Goal: Information Seeking & Learning: Check status

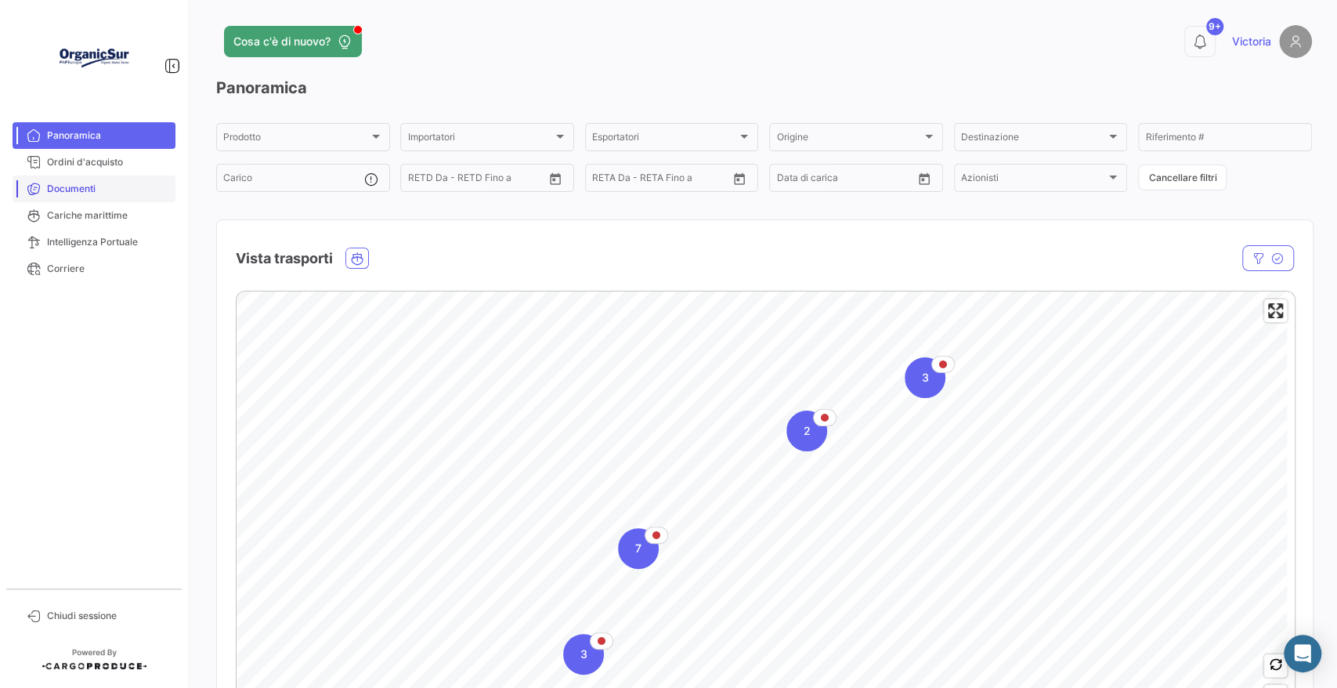
click at [138, 182] on span "Documenti" at bounding box center [108, 189] width 122 height 14
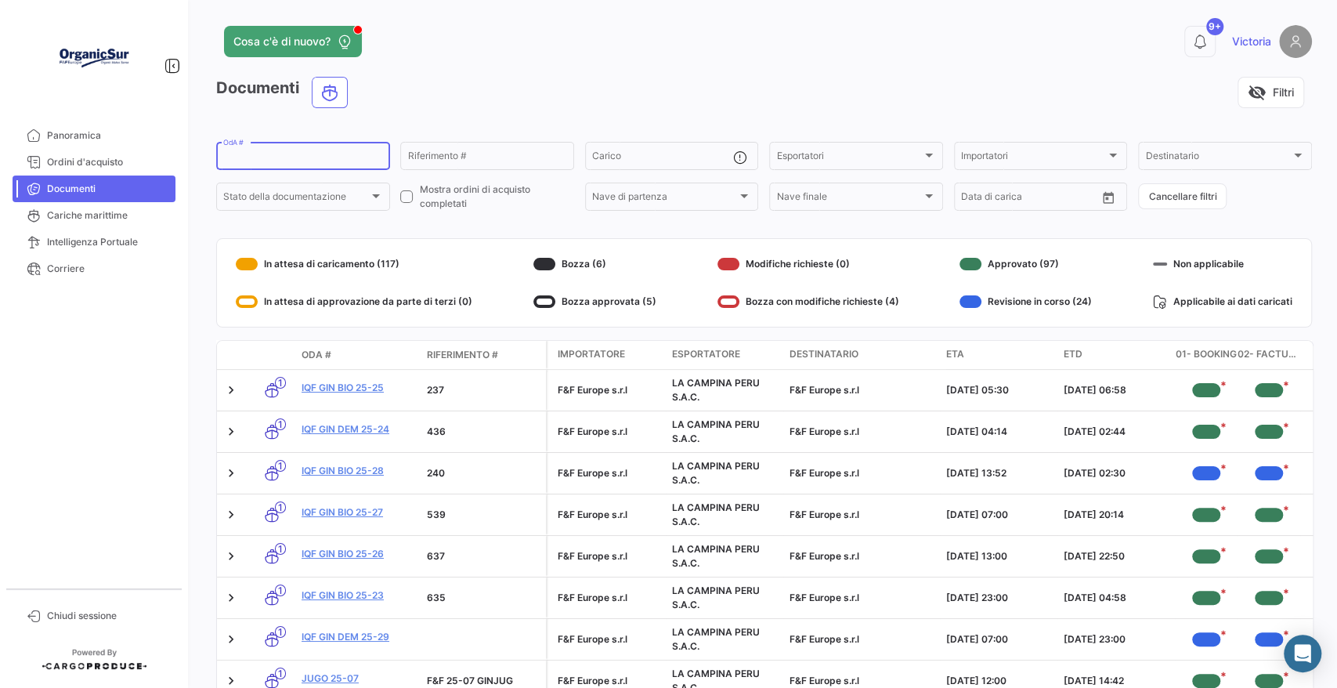
click at [255, 164] on input "OdA #" at bounding box center [303, 158] width 160 height 11
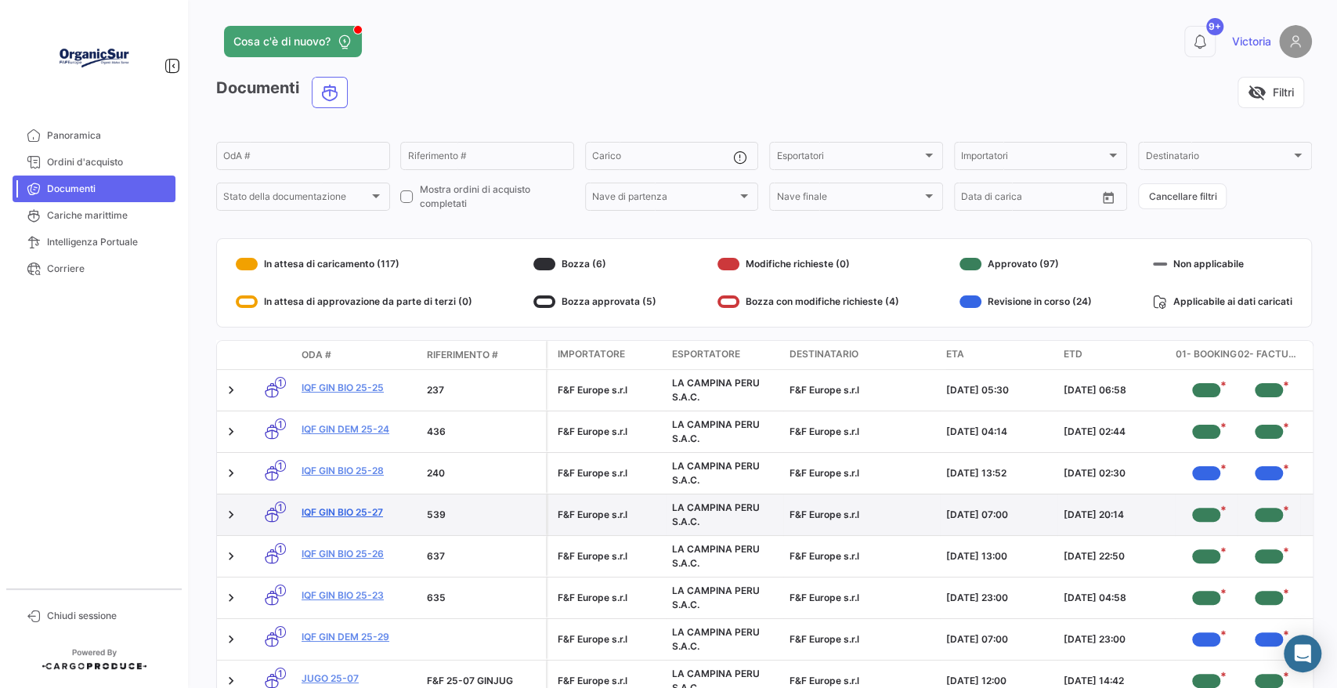
click at [324, 509] on link "IQF GIN BIO 25-27" at bounding box center [358, 512] width 113 height 14
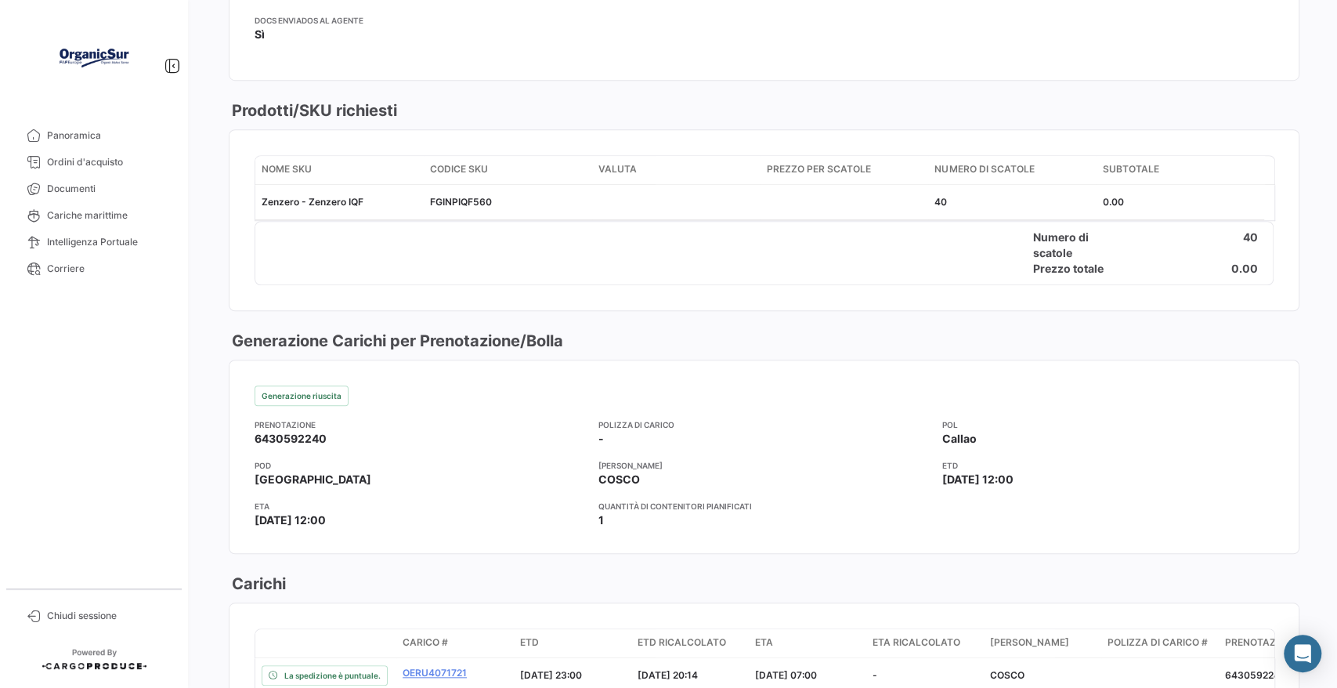
scroll to position [696, 0]
click at [71, 222] on span "Cariche marittime" at bounding box center [108, 215] width 122 height 14
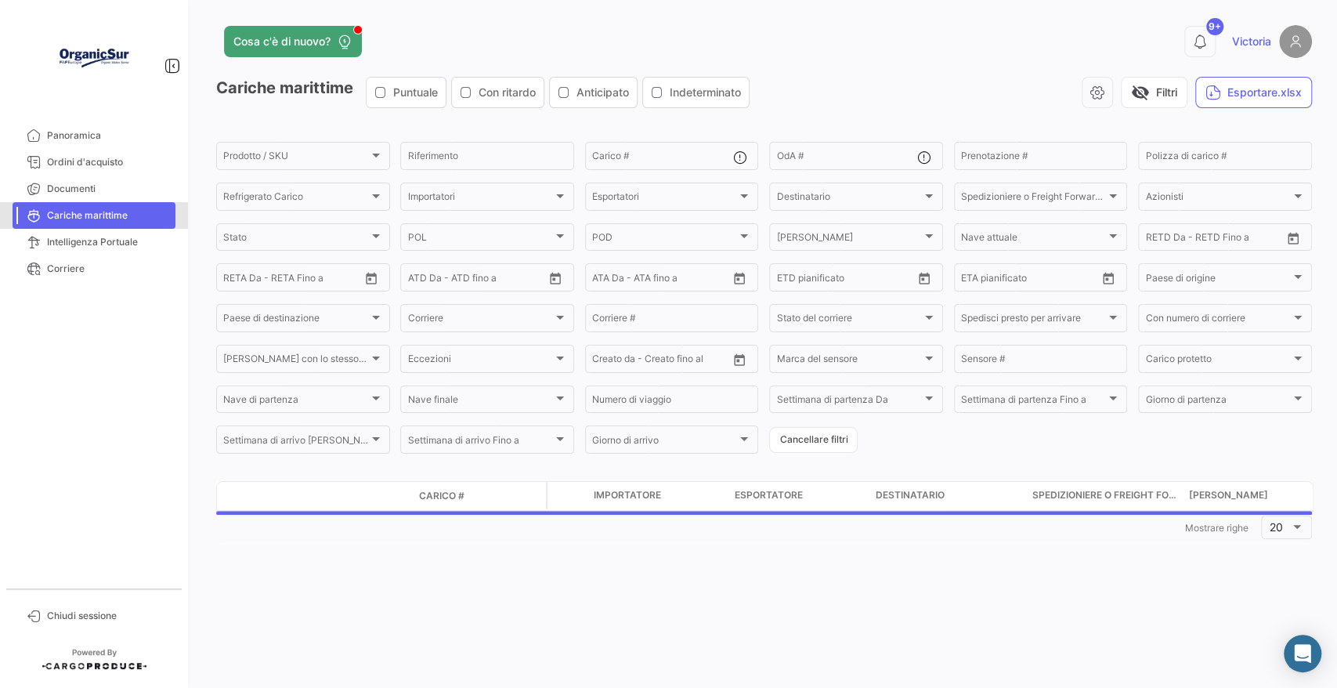
click at [74, 222] on span "Cariche marittime" at bounding box center [108, 215] width 122 height 14
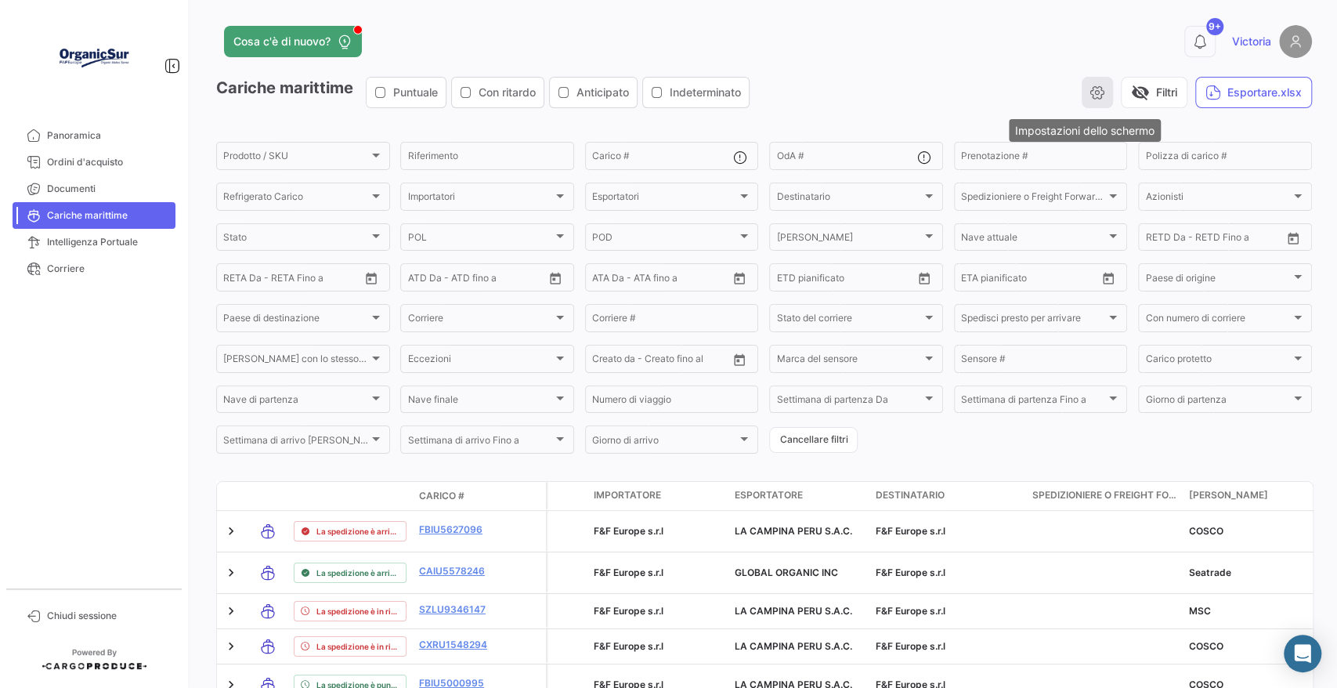
click at [1090, 88] on icon "button" at bounding box center [1098, 93] width 16 height 16
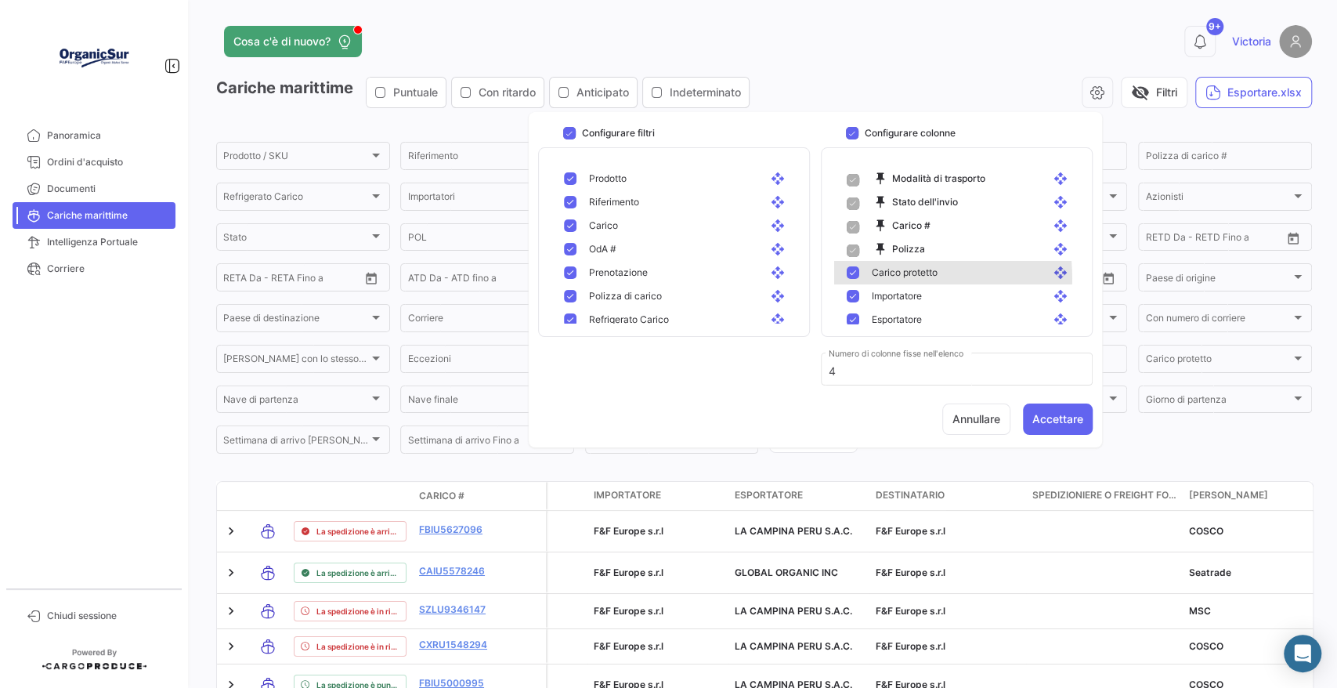
click at [884, 277] on span "Carico protetto" at bounding box center [905, 273] width 66 height 14
checkbox input "false"
click at [884, 301] on span "Importatore" at bounding box center [897, 296] width 50 height 14
click at [880, 320] on span "Esportatore" at bounding box center [897, 320] width 50 height 14
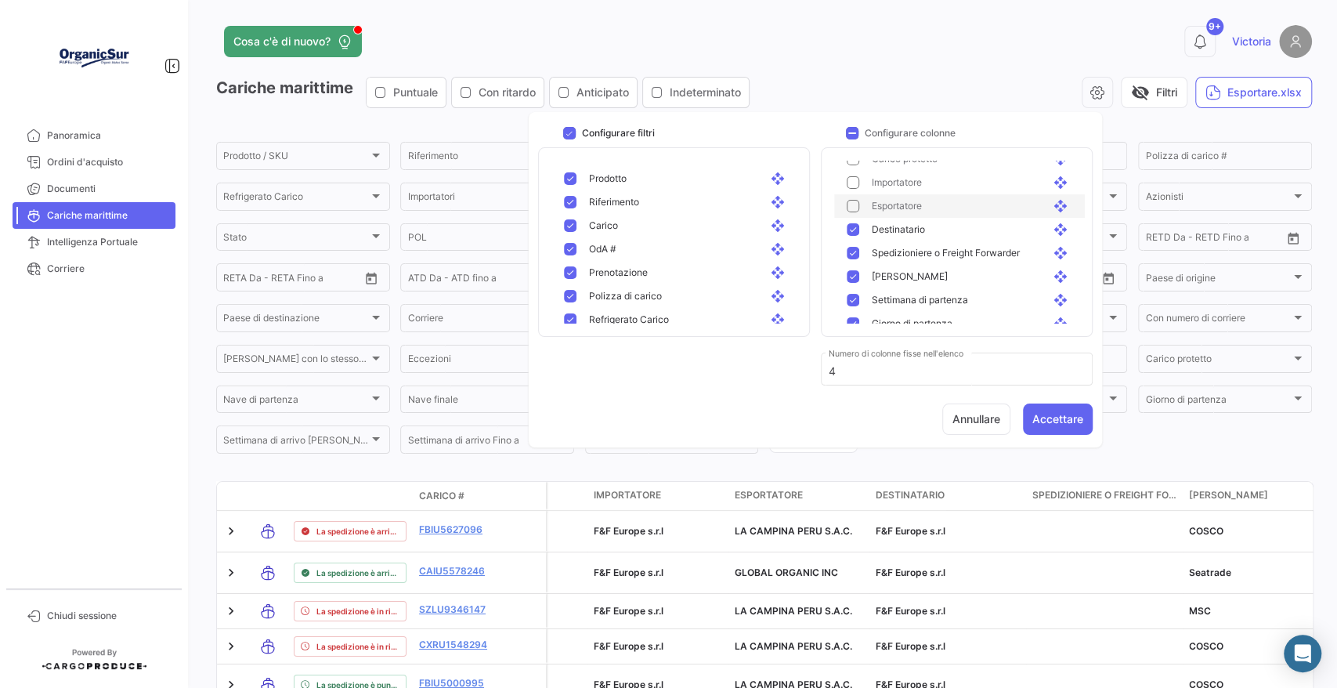
scroll to position [87, 0]
click at [915, 226] on span "Esportatore" at bounding box center [897, 233] width 50 height 14
drag, startPoint x: 914, startPoint y: 256, endPoint x: 948, endPoint y: 291, distance: 48.8
click at [913, 257] on span "Destinatario" at bounding box center [898, 256] width 53 height 14
click at [975, 278] on span "Spedizioniere o Freight Forwarder" at bounding box center [946, 280] width 148 height 14
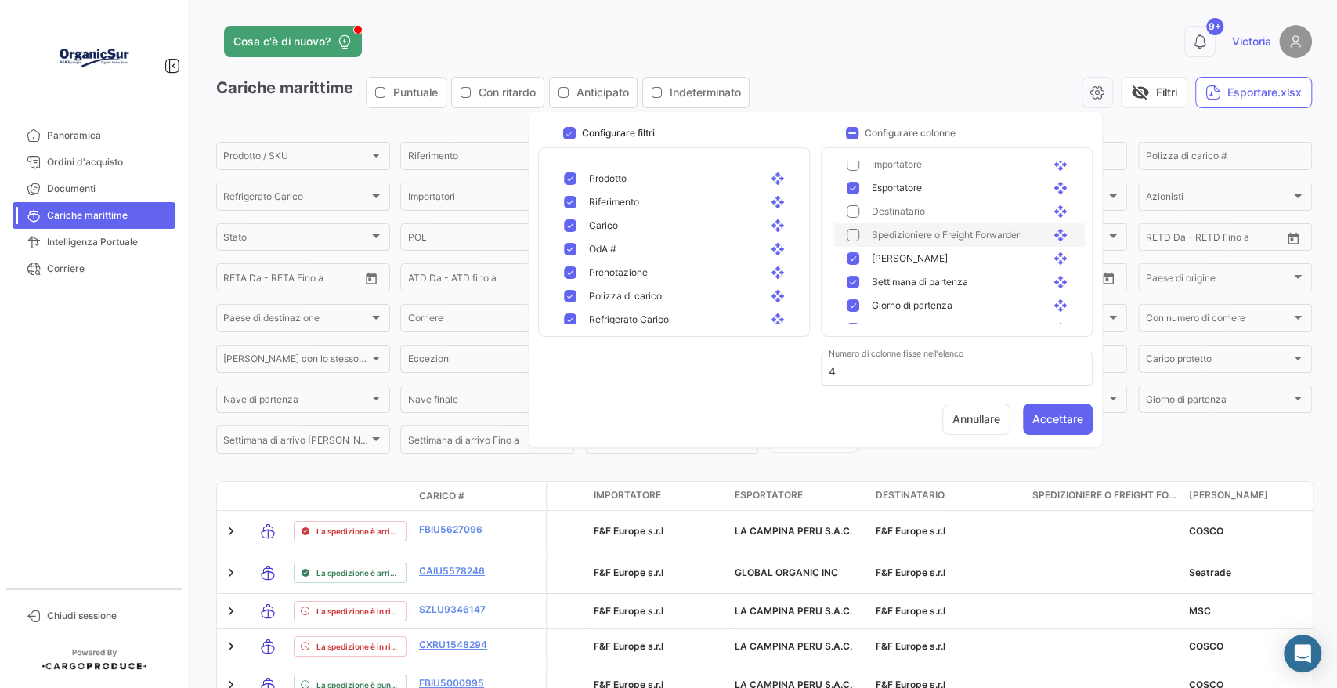
scroll to position [174, 0]
click at [971, 243] on div "Settimana di partenza open_with" at bounding box center [972, 240] width 201 height 14
click at [962, 260] on div "Giorno di partenza open_with" at bounding box center [972, 263] width 201 height 14
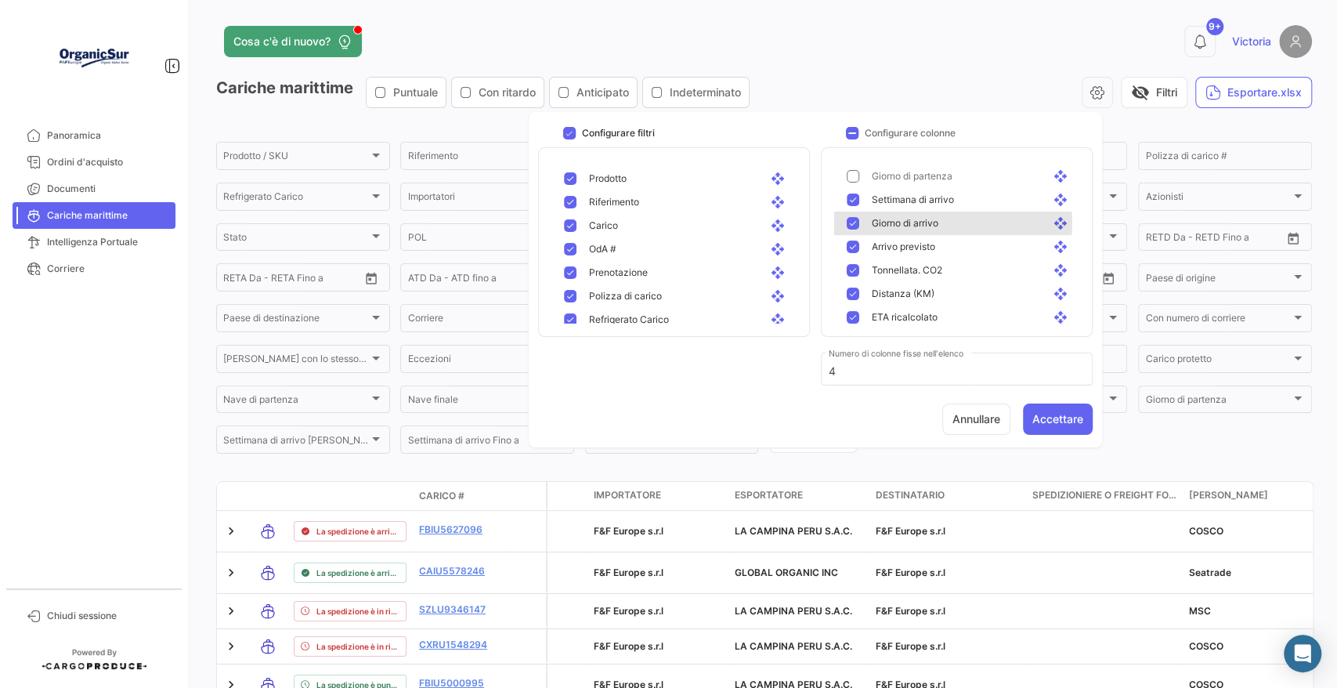
click at [944, 222] on div "Giorno di arrivo open_with" at bounding box center [972, 223] width 201 height 14
click at [923, 268] on span "Tonnellata. CO2" at bounding box center [907, 270] width 71 height 14
click at [982, 215] on div "Distanza (KM) open_with" at bounding box center [959, 207] width 251 height 24
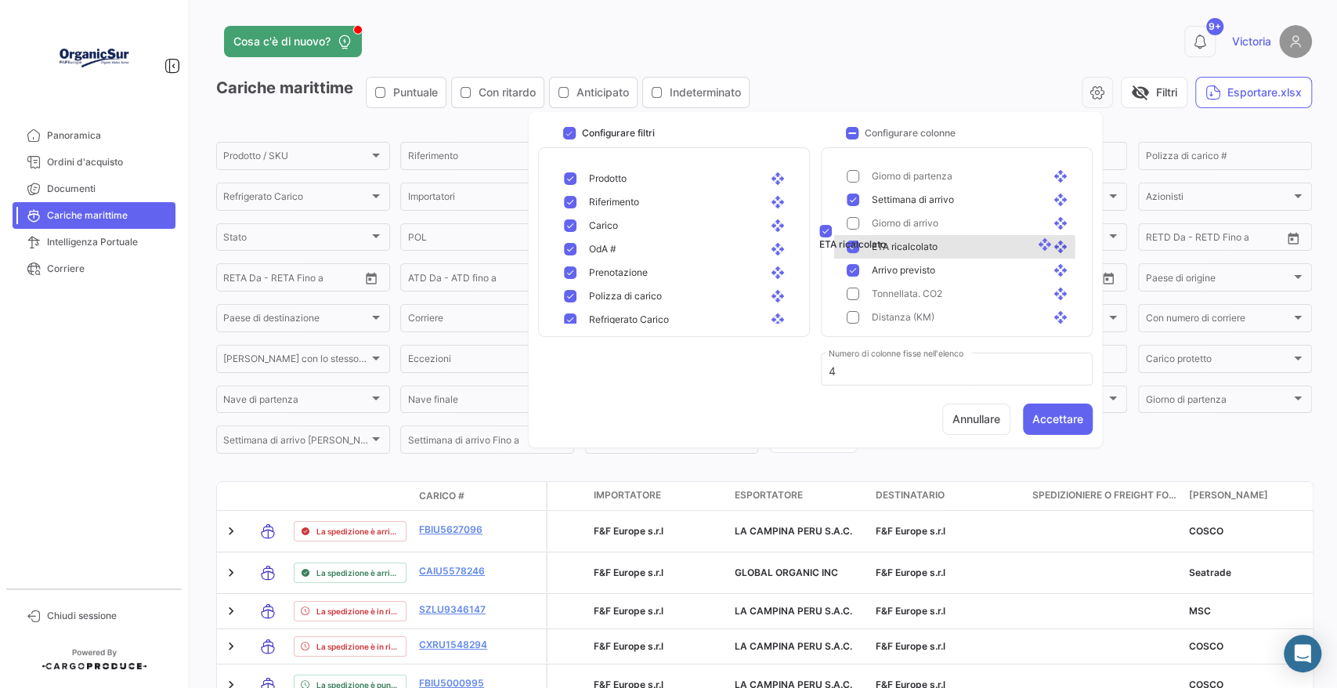
drag, startPoint x: 954, startPoint y: 317, endPoint x: 940, endPoint y: 234, distance: 84.2
click at [853, 269] on mat-pseudo-checkbox at bounding box center [853, 270] width 13 height 13
click at [853, 259] on mat-pseudo-checkbox at bounding box center [853, 254] width 13 height 13
click at [844, 279] on div "Dall'ETA al POT open_with" at bounding box center [959, 278] width 251 height 24
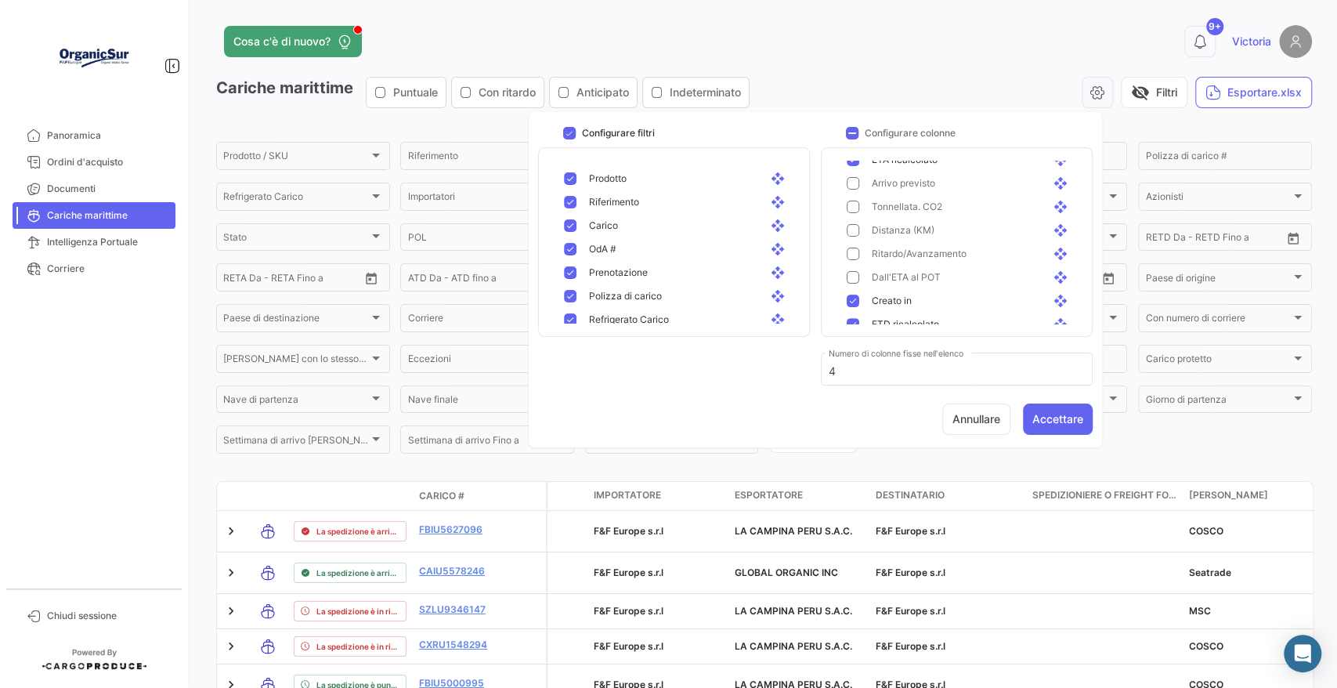
click at [860, 297] on div "Creato in open_with" at bounding box center [965, 301] width 213 height 14
click at [859, 177] on div "ETD originale open_with" at bounding box center [965, 174] width 213 height 14
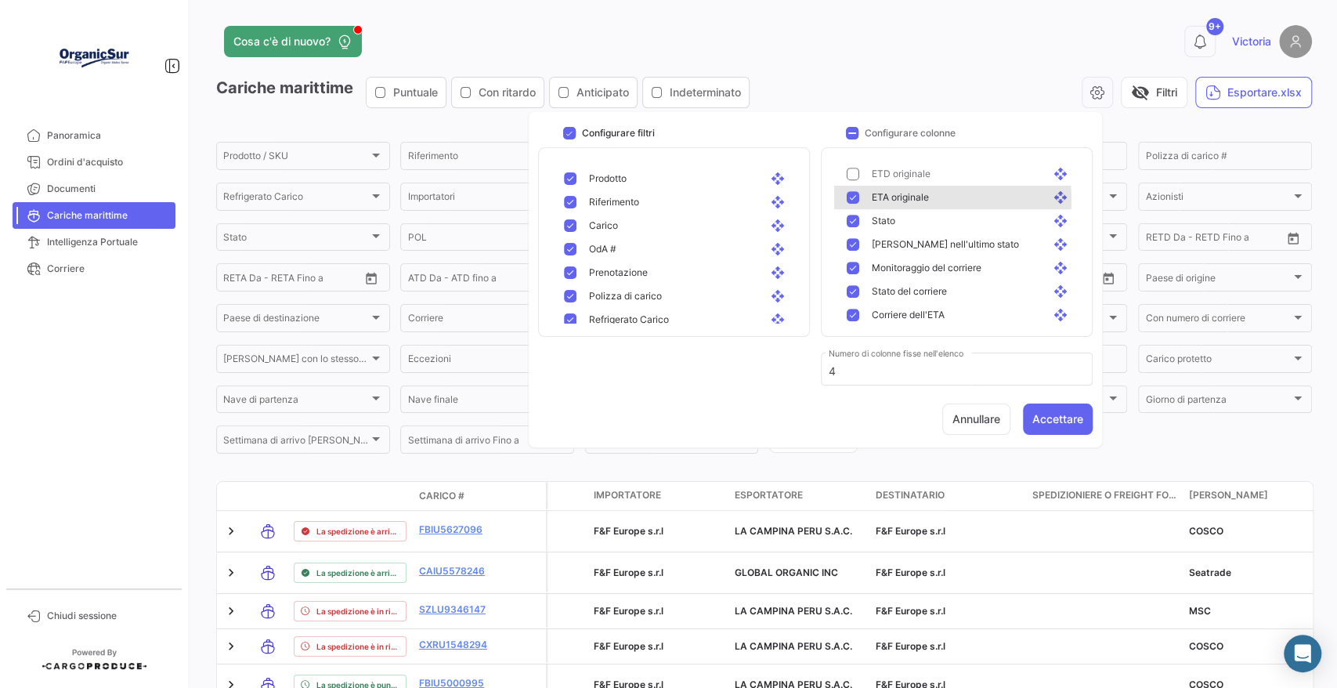
click at [858, 199] on mat-pseudo-checkbox at bounding box center [853, 197] width 13 height 13
click at [855, 219] on mat-pseudo-checkbox at bounding box center [853, 221] width 13 height 13
click at [858, 244] on mat-pseudo-checkbox at bounding box center [853, 244] width 13 height 13
click at [850, 272] on mat-pseudo-checkbox at bounding box center [853, 268] width 13 height 13
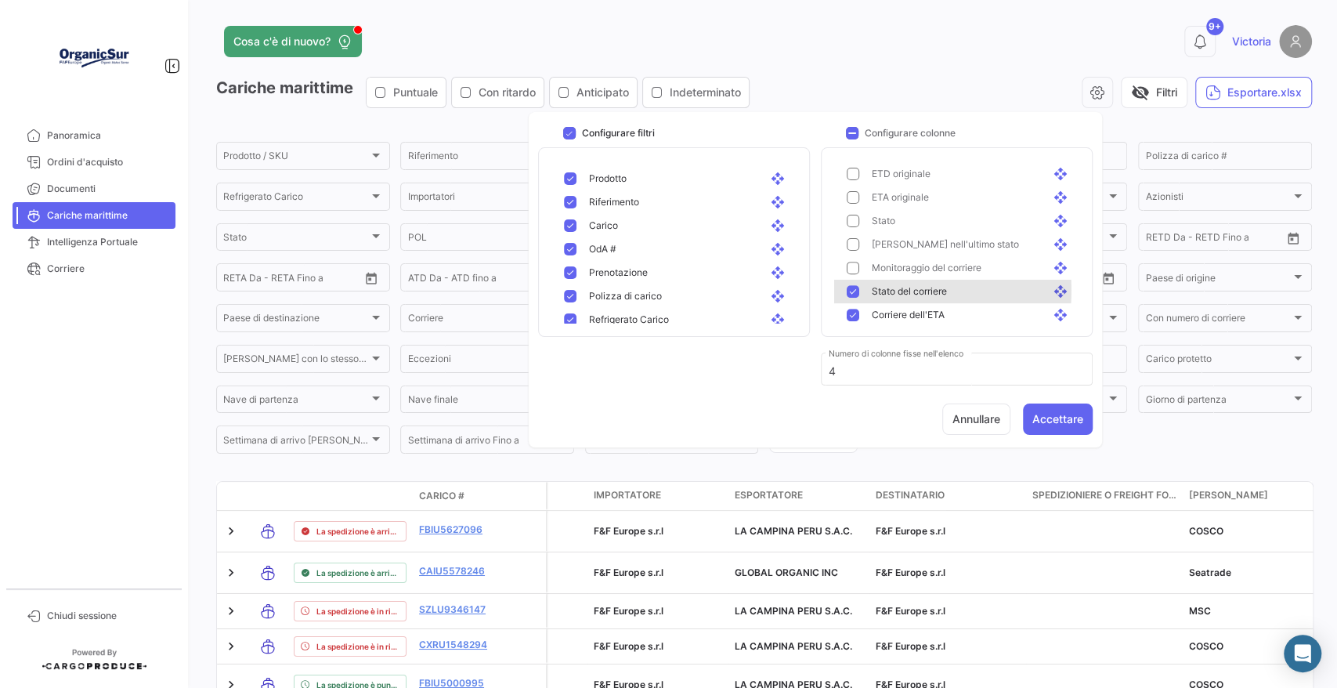
click at [852, 289] on mat-pseudo-checkbox at bounding box center [853, 291] width 13 height 13
click at [852, 302] on mat-selection-list "push_pin Modalità di trasporto open_with push_pin Stato dell'invio open_with pu…" at bounding box center [959, 242] width 251 height 163
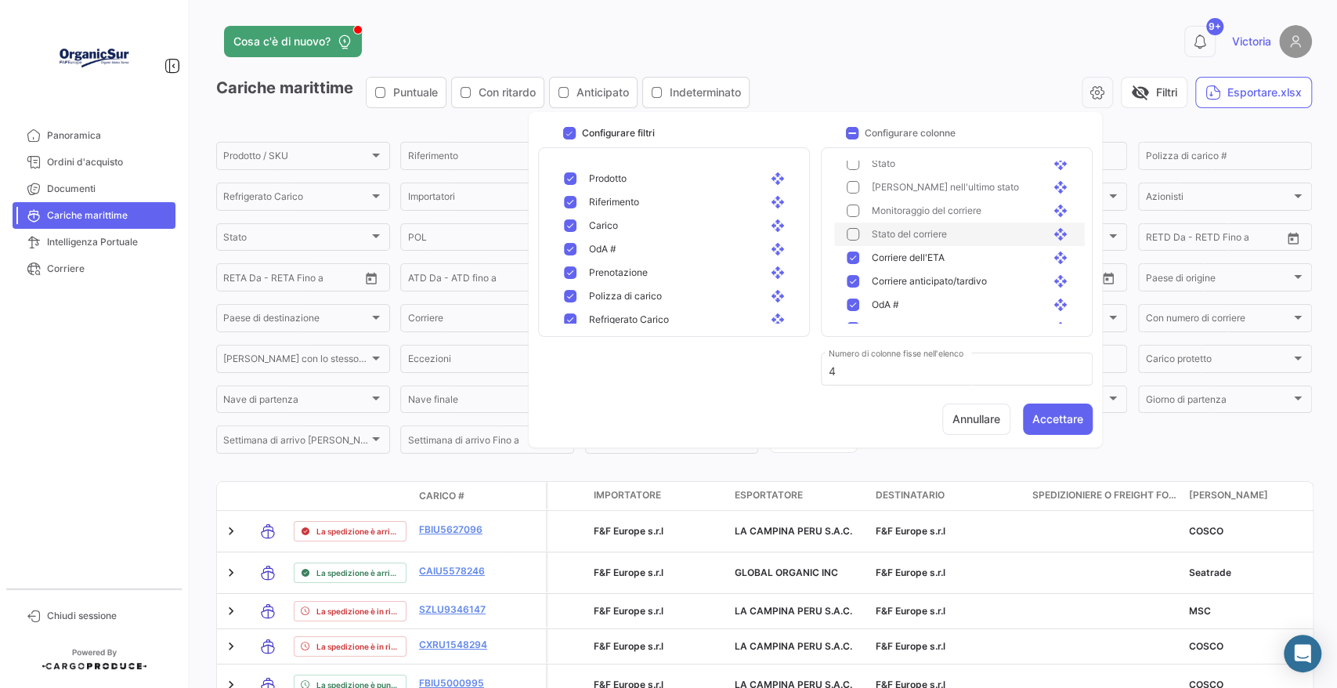
scroll to position [609, 0]
click at [885, 224] on span "Corriere dell'ETA" at bounding box center [908, 228] width 73 height 14
click at [912, 249] on span "Corriere anticipato/tardivo" at bounding box center [929, 251] width 115 height 14
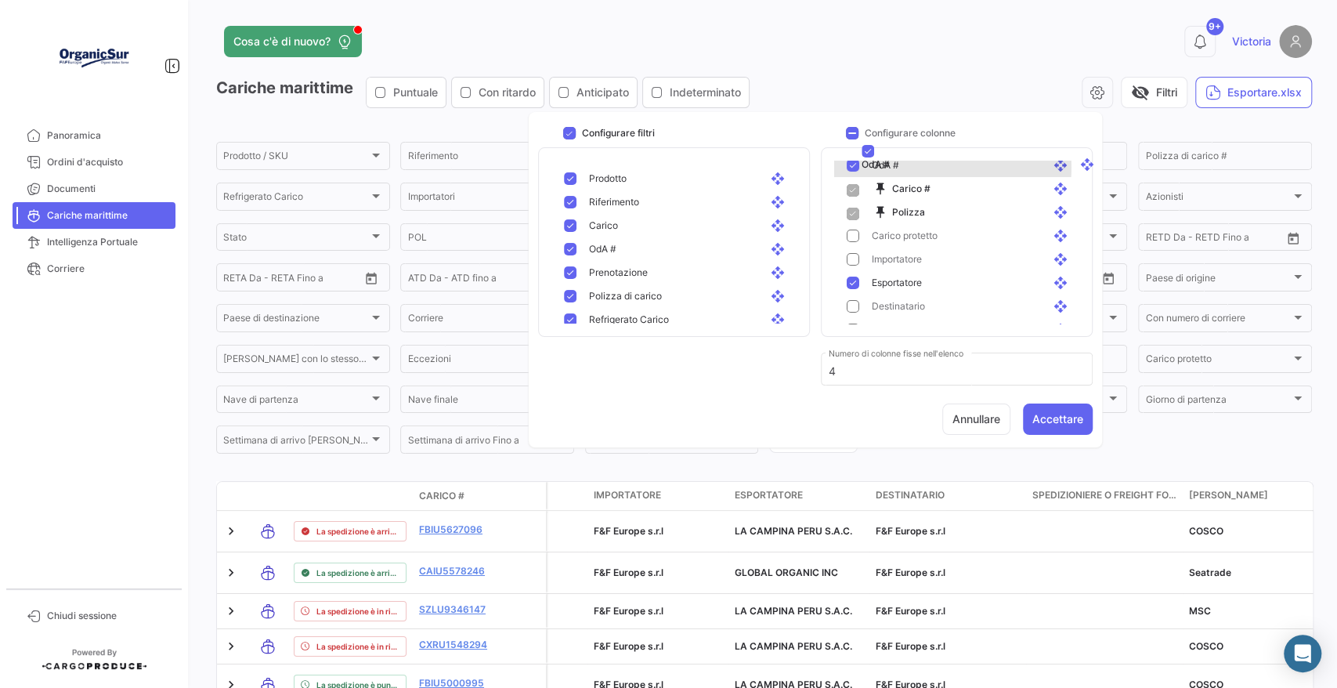
scroll to position [46, 0]
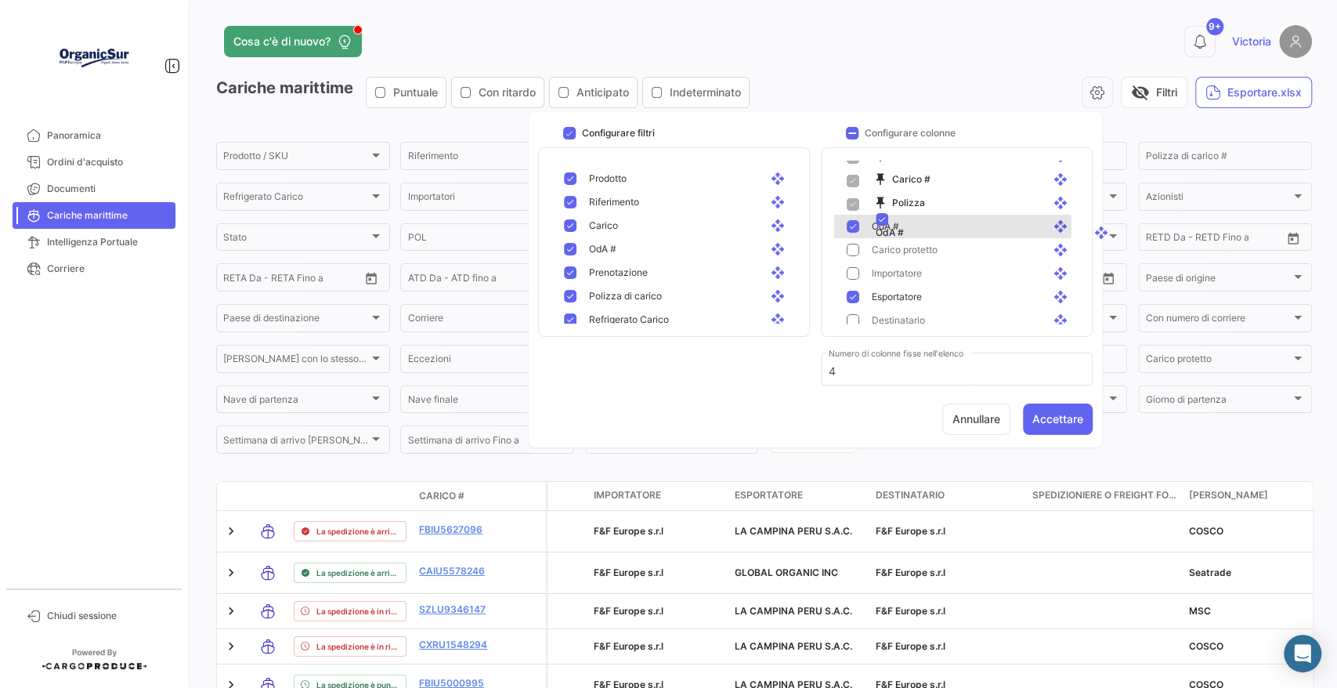
drag, startPoint x: 899, startPoint y: 276, endPoint x: 941, endPoint y: 223, distance: 67.4
click at [1048, 419] on button "Accettare" at bounding box center [1058, 418] width 70 height 31
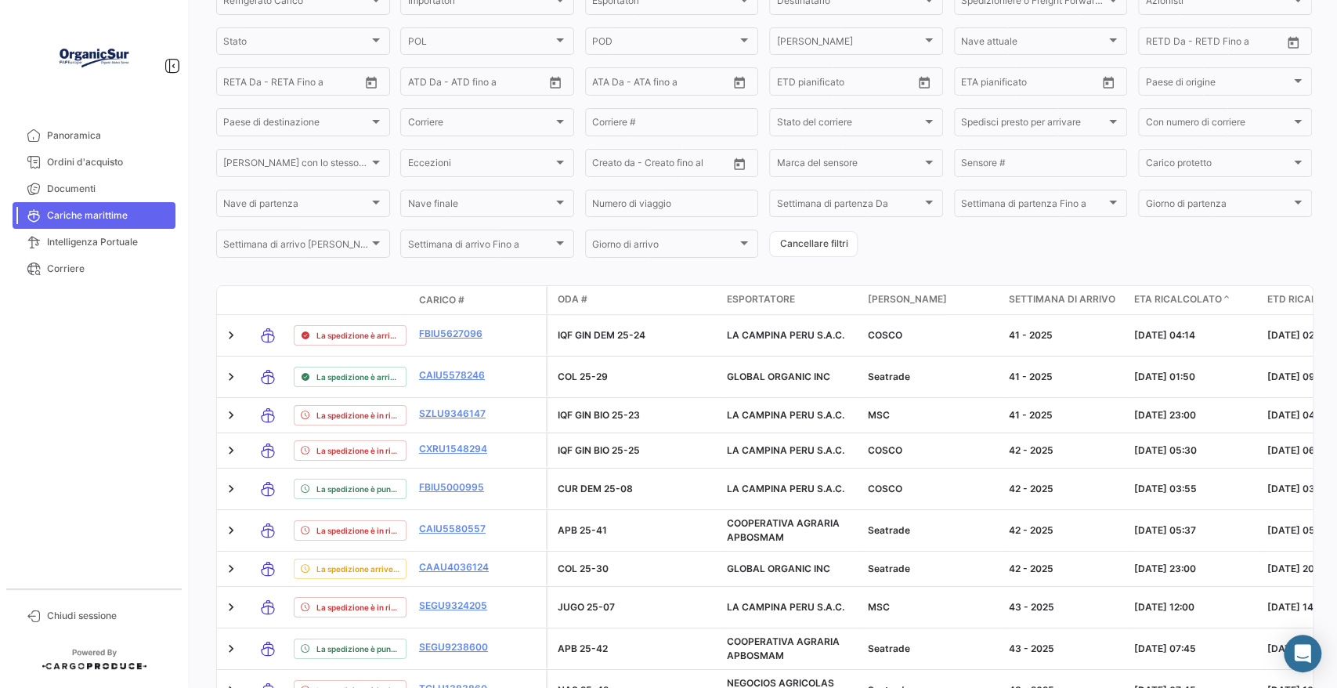
scroll to position [174, 0]
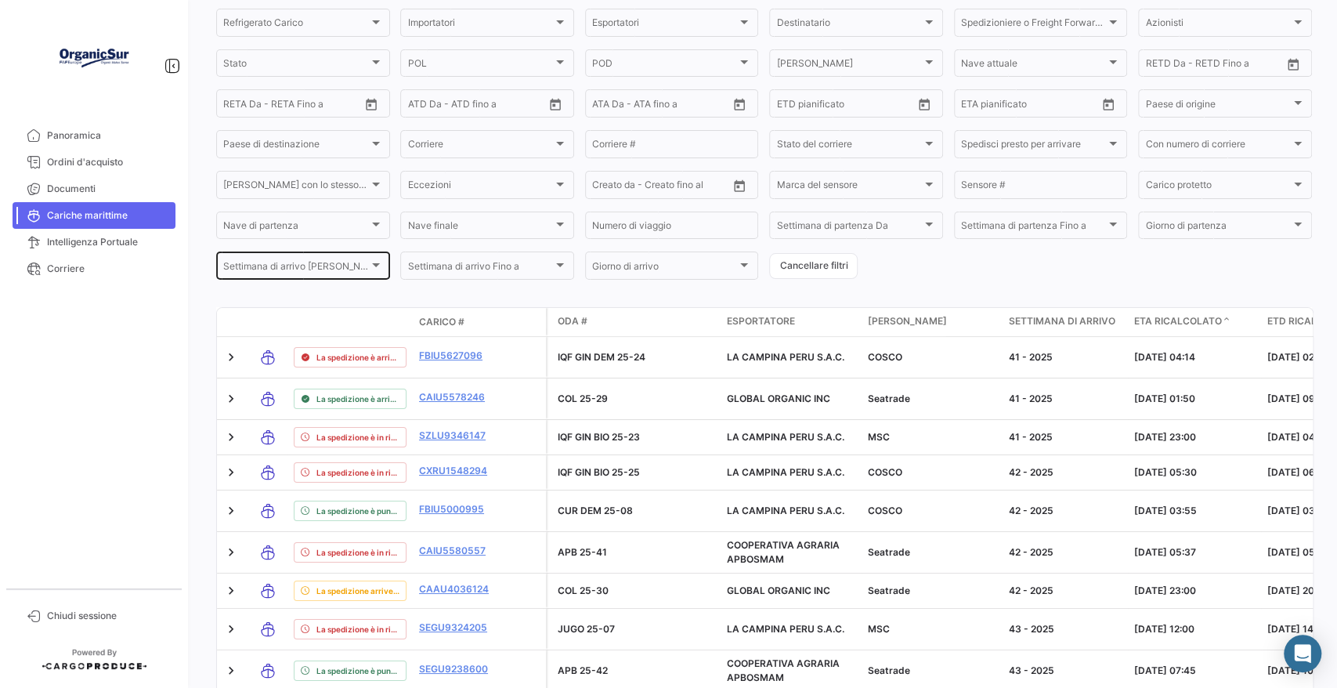
click at [283, 273] on span "Settimana di arrivo [PERSON_NAME]" at bounding box center [296, 268] width 146 height 11
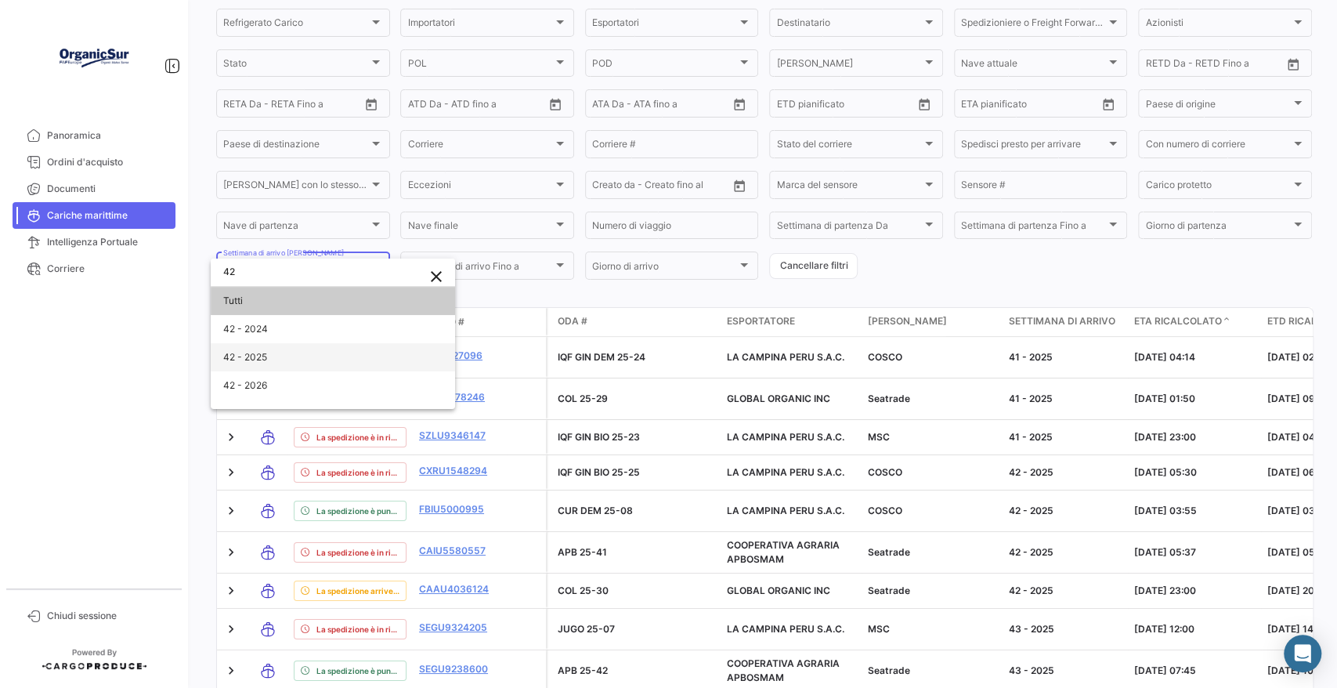
type input "42"
click at [281, 351] on span "42 - 2025" at bounding box center [332, 357] width 219 height 28
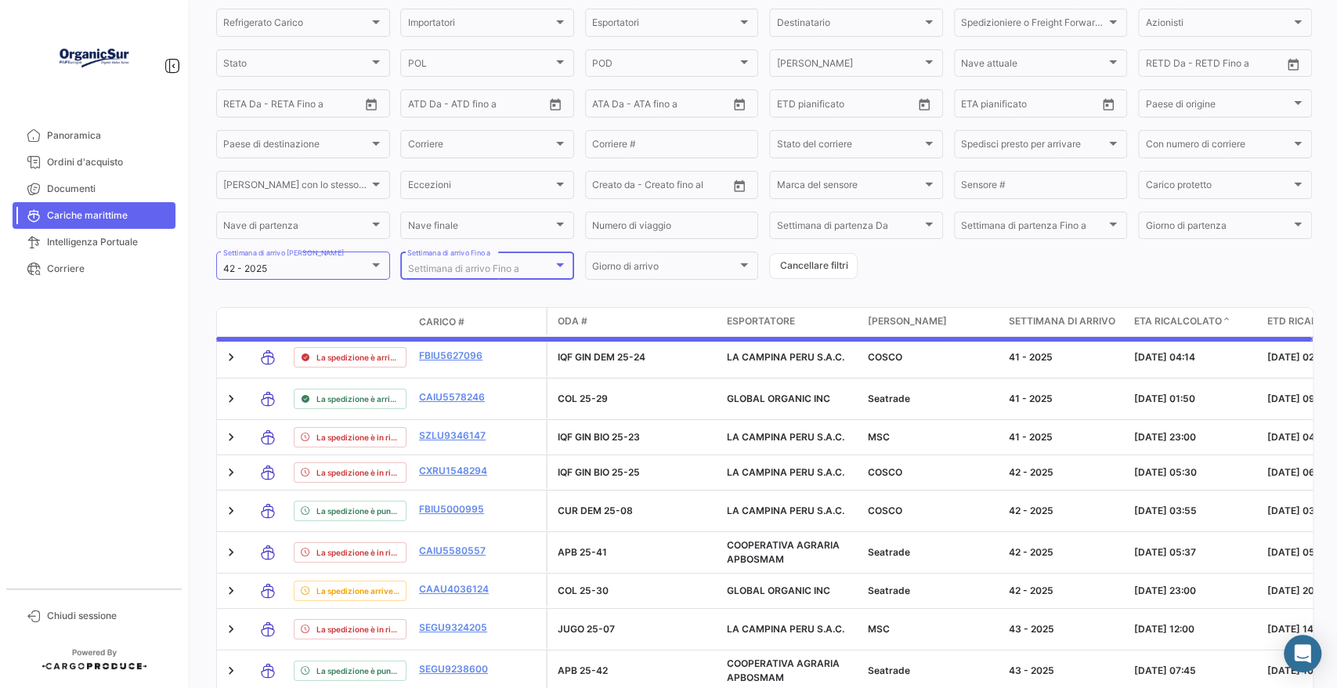
click at [439, 273] on span "Settimana di arrivo Fino a" at bounding box center [462, 268] width 111 height 12
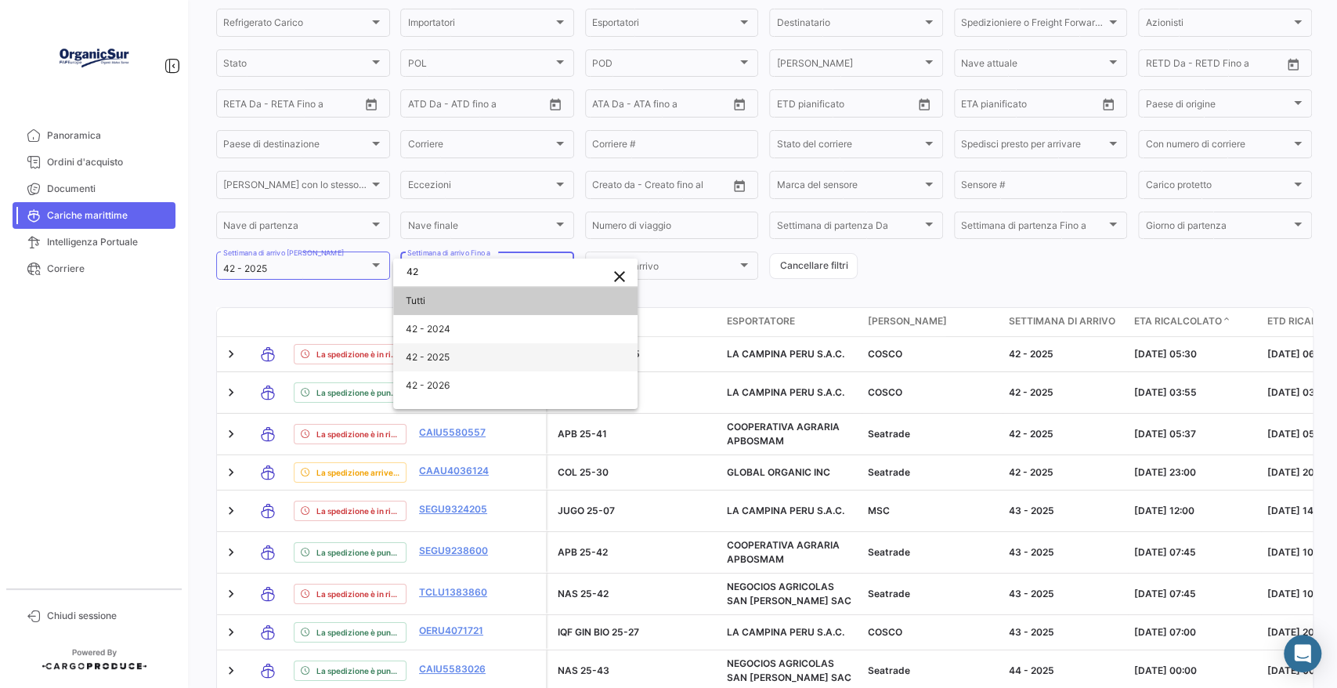
type input "42"
click at [449, 348] on span "42 - 2025" at bounding box center [515, 357] width 219 height 28
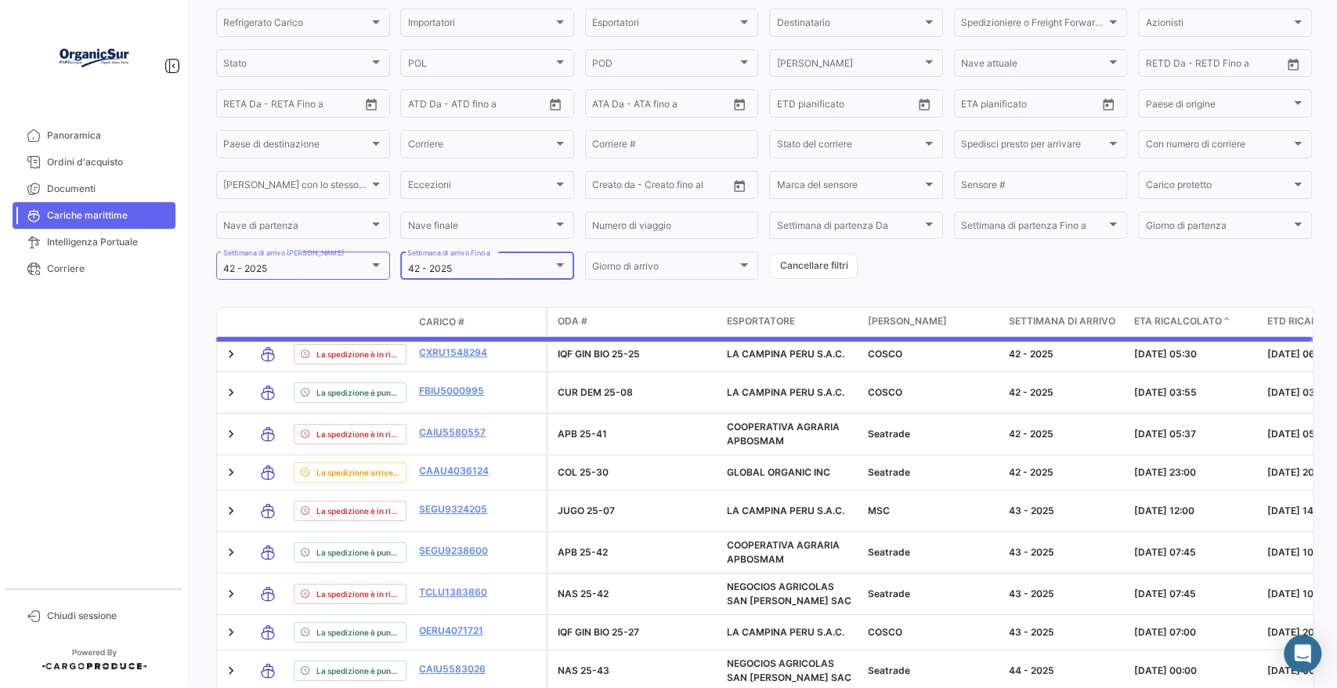
scroll to position [63, 0]
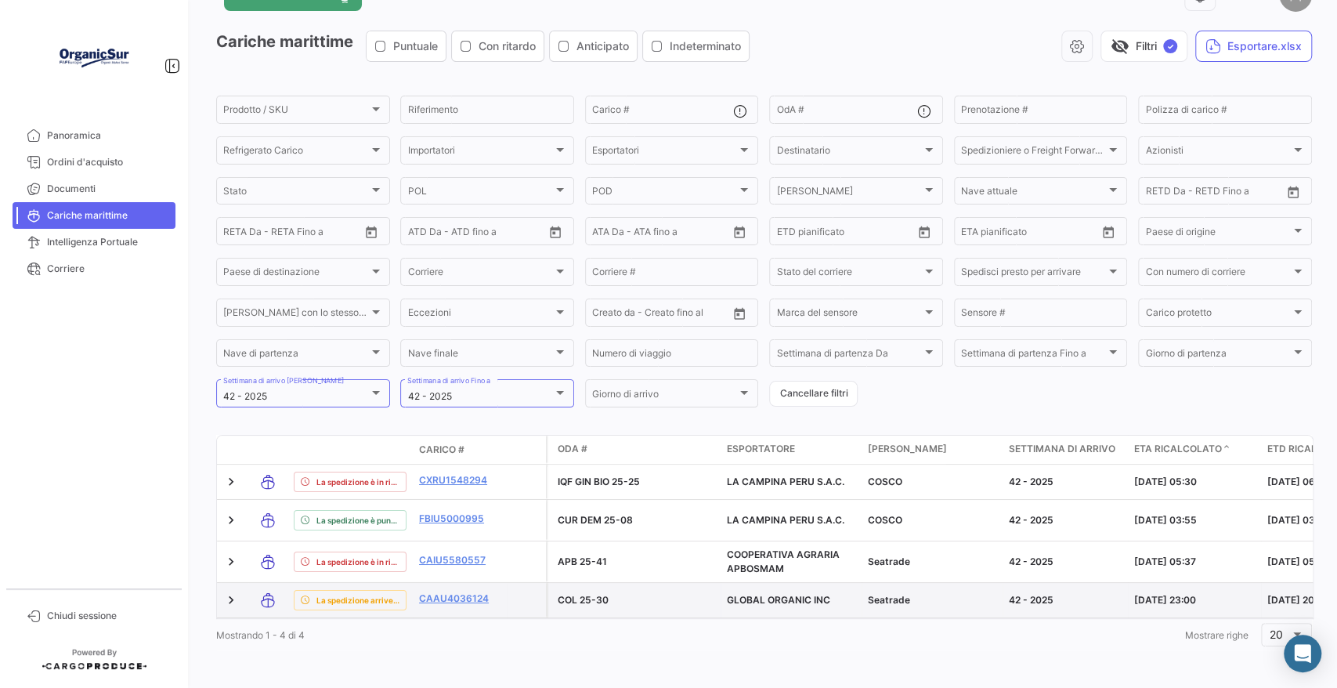
drag, startPoint x: 1174, startPoint y: 585, endPoint x: 1083, endPoint y: 587, distance: 91.7
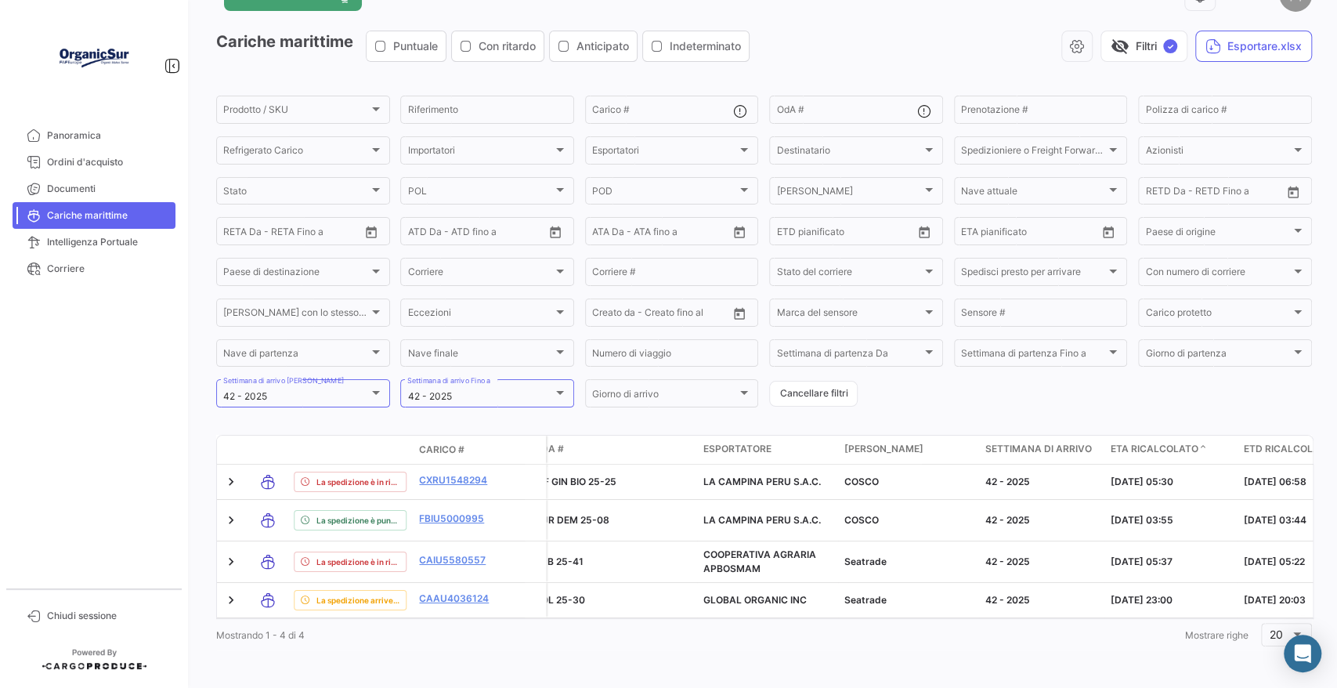
scroll to position [0, 0]
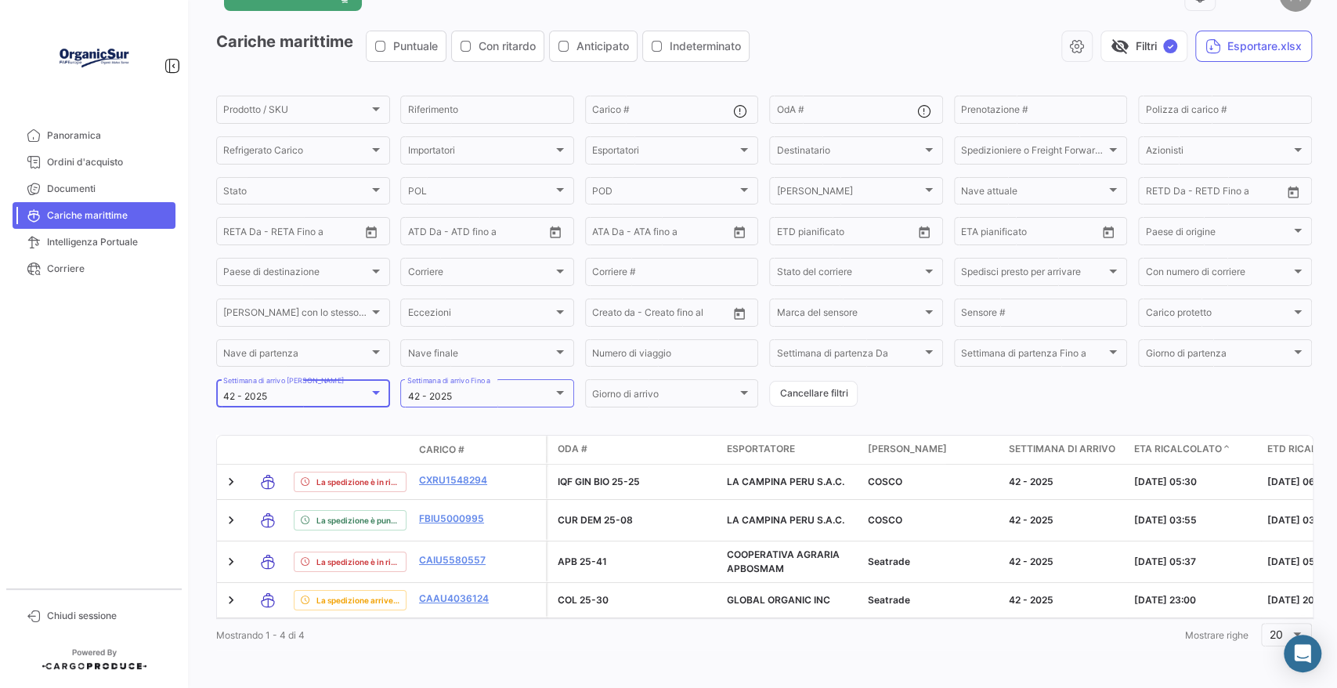
click at [366, 391] on div "42 - 2025" at bounding box center [296, 396] width 146 height 11
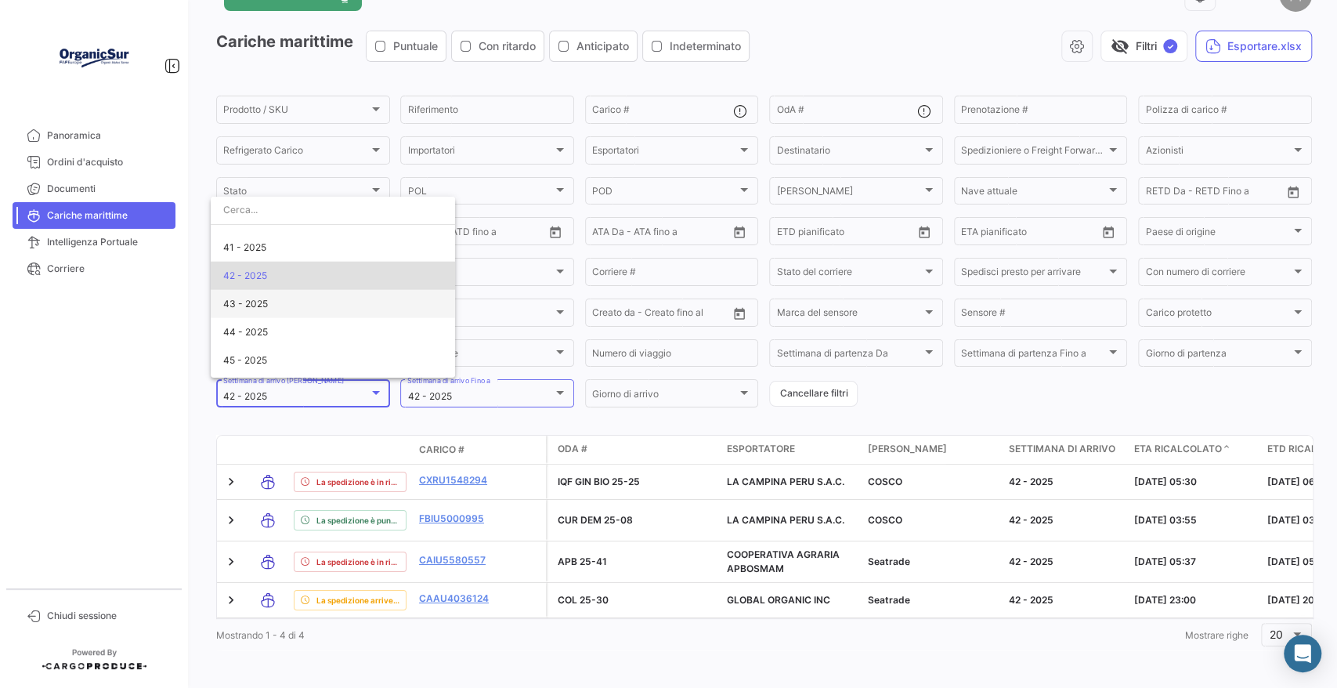
scroll to position [2754, 0]
click at [293, 281] on span "41 - 2025" at bounding box center [332, 275] width 219 height 28
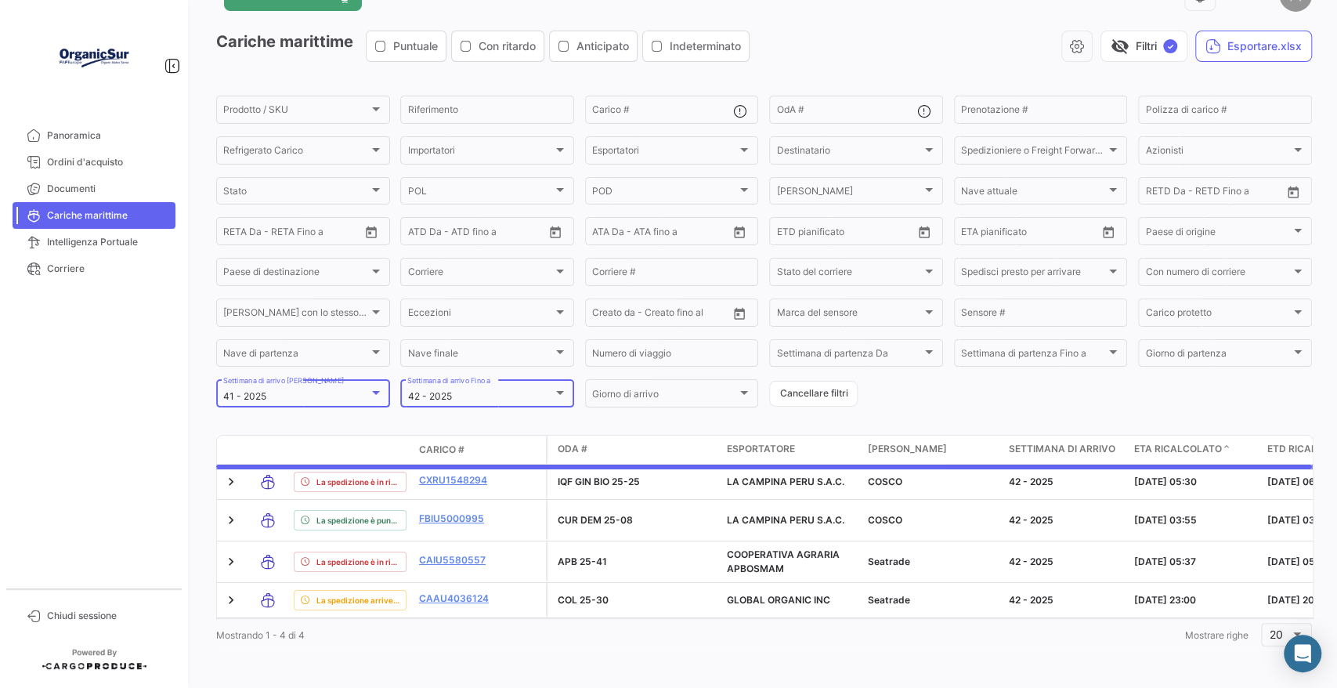
click at [485, 391] on div "42 - 2025" at bounding box center [480, 396] width 146 height 11
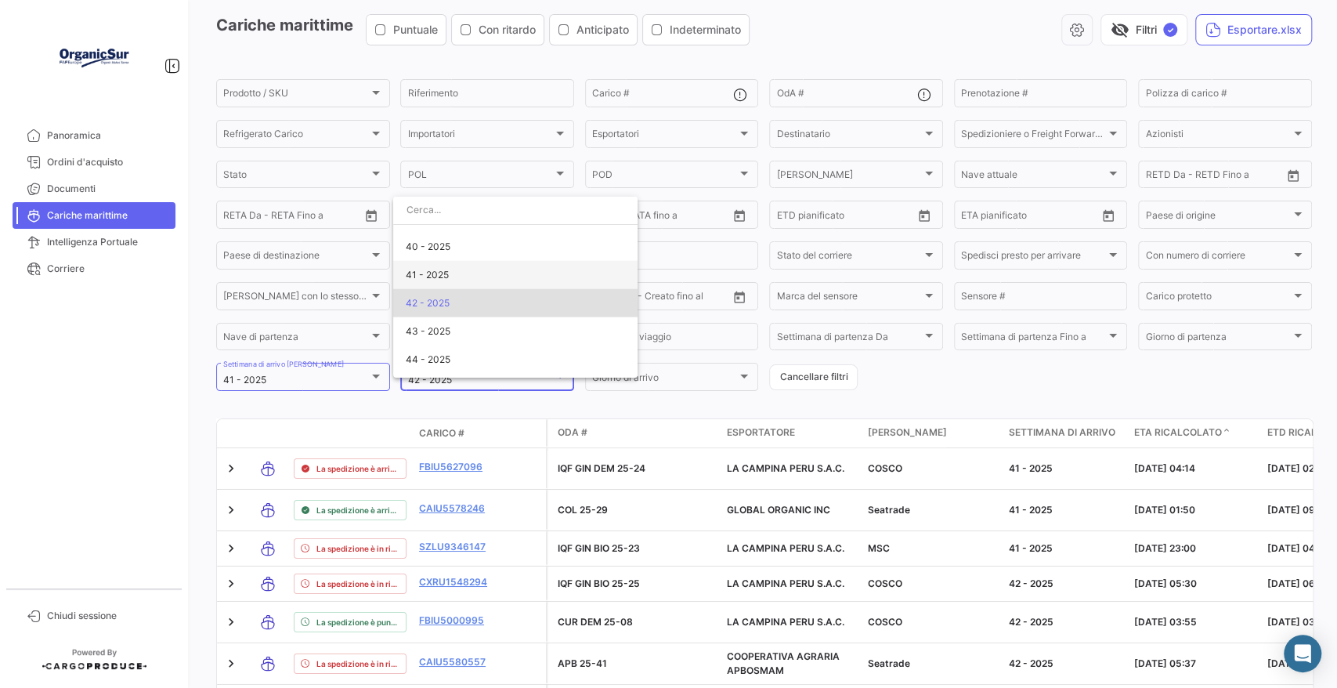
click at [477, 279] on span "41 - 2025" at bounding box center [515, 275] width 219 height 28
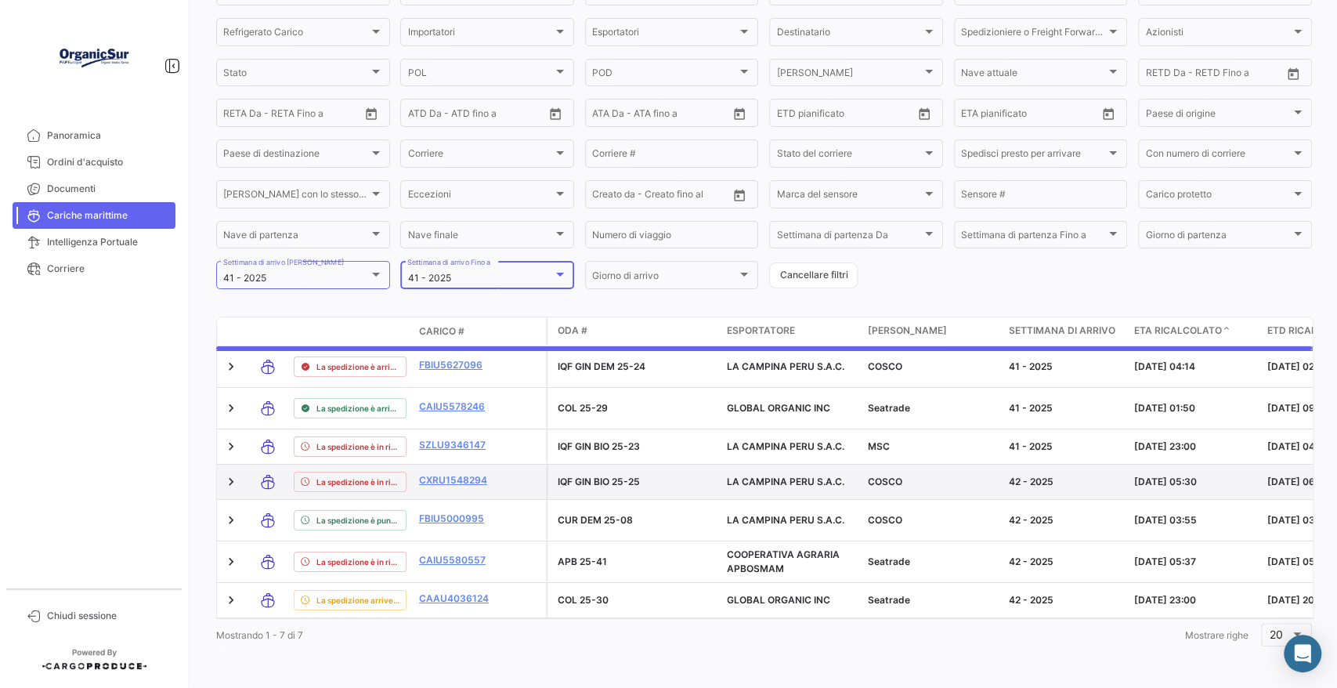
scroll to position [15, 0]
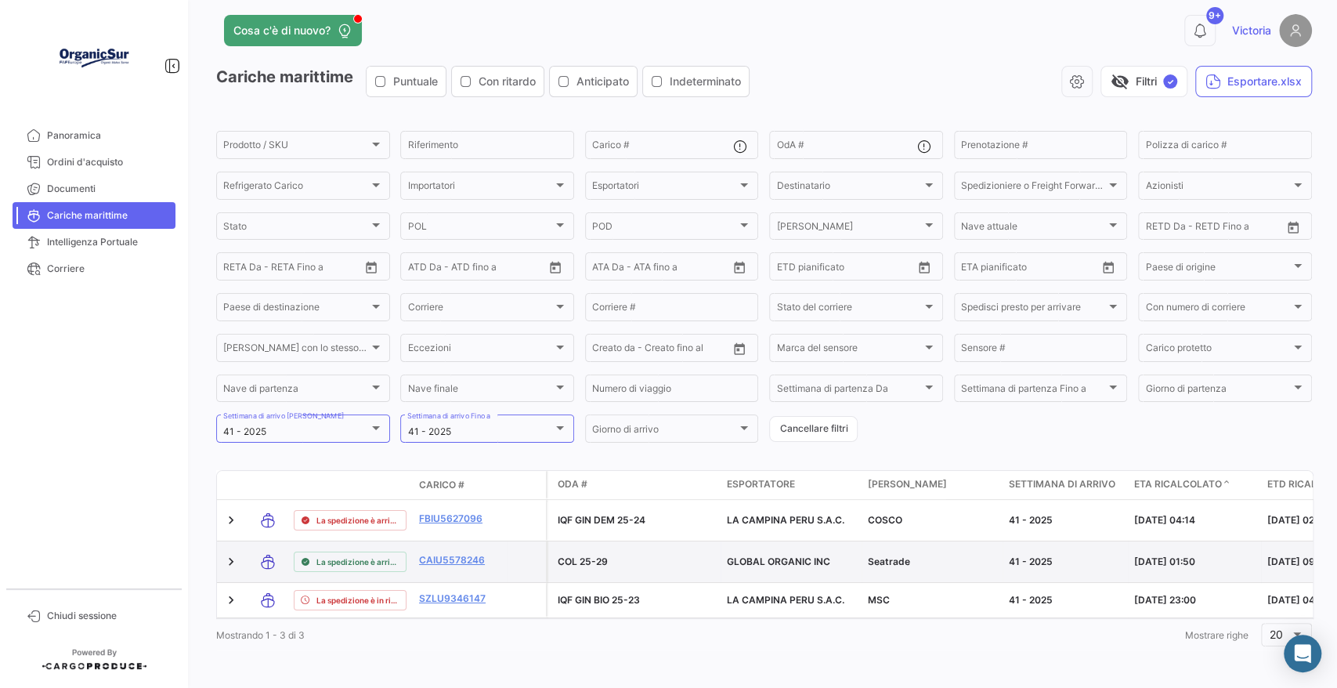
drag, startPoint x: 1232, startPoint y: 552, endPoint x: 408, endPoint y: 552, distance: 824.2
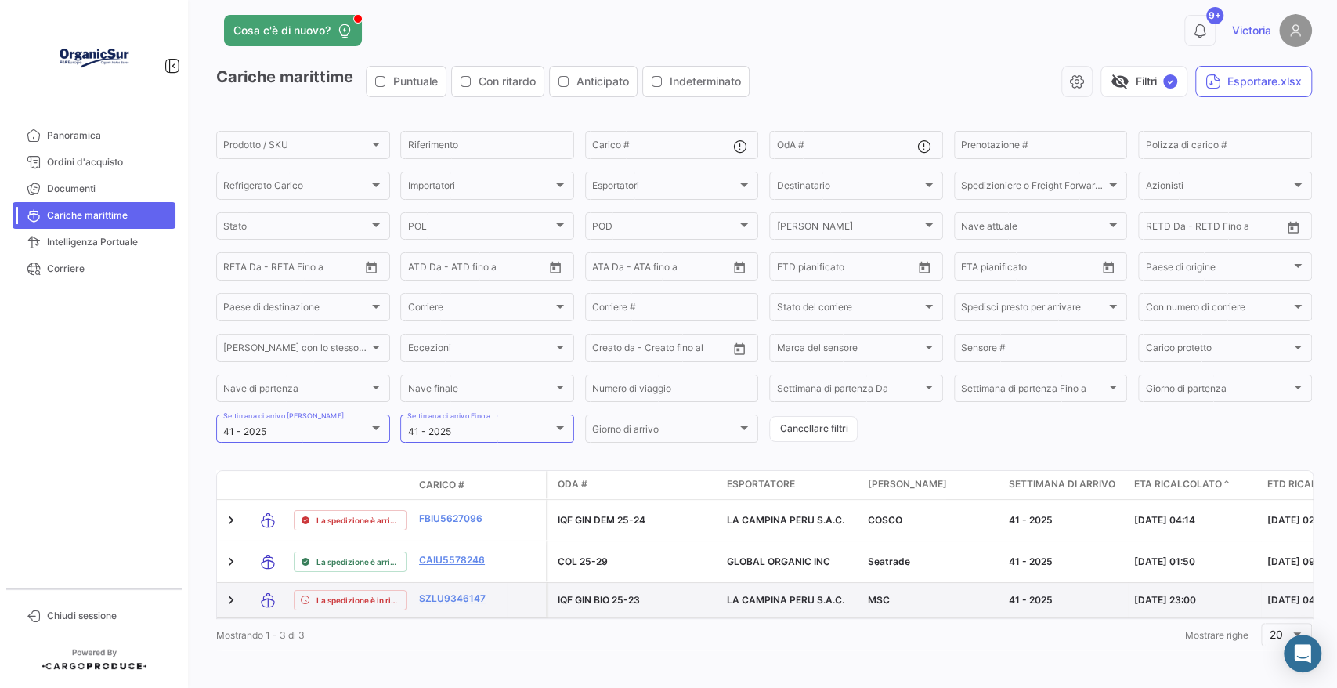
copy datatable-body-row "La spedizione è arrivata. CAIU5578246 COL 25-29 GLOBAL ORGANIC INC Seatrade 41 …"
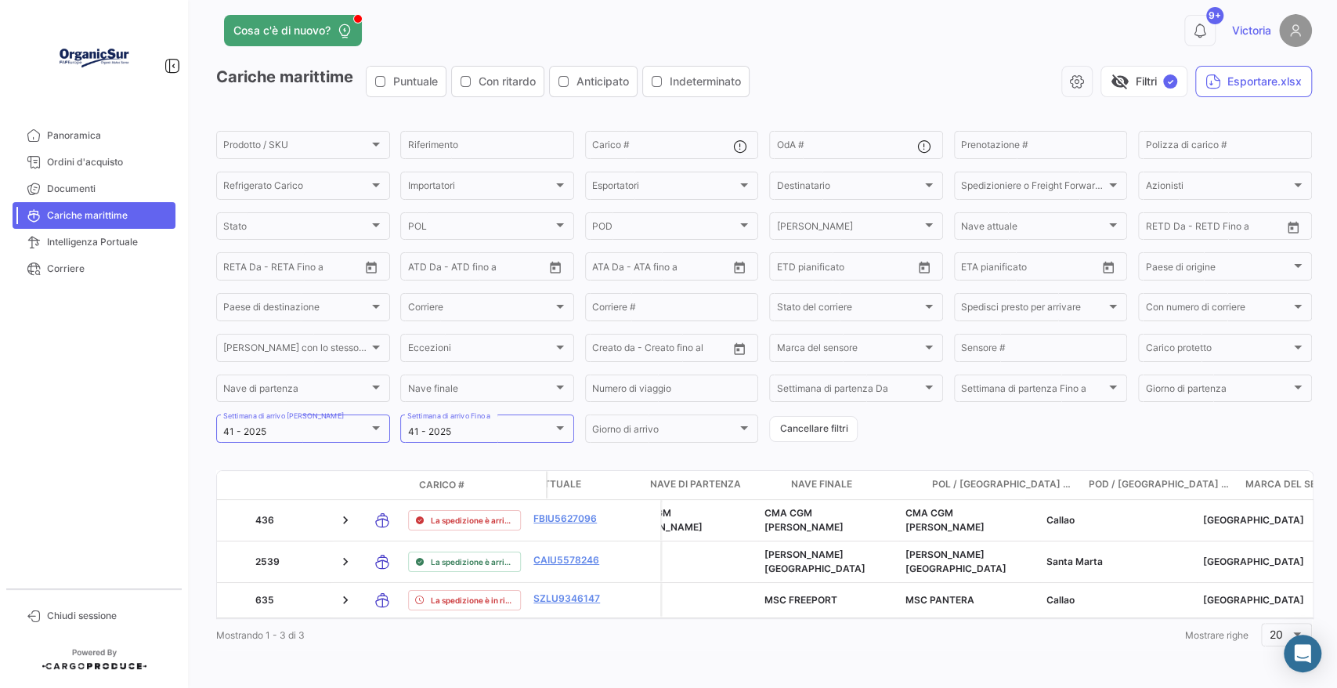
scroll to position [0, 1517]
